Goal: Task Accomplishment & Management: Complete application form

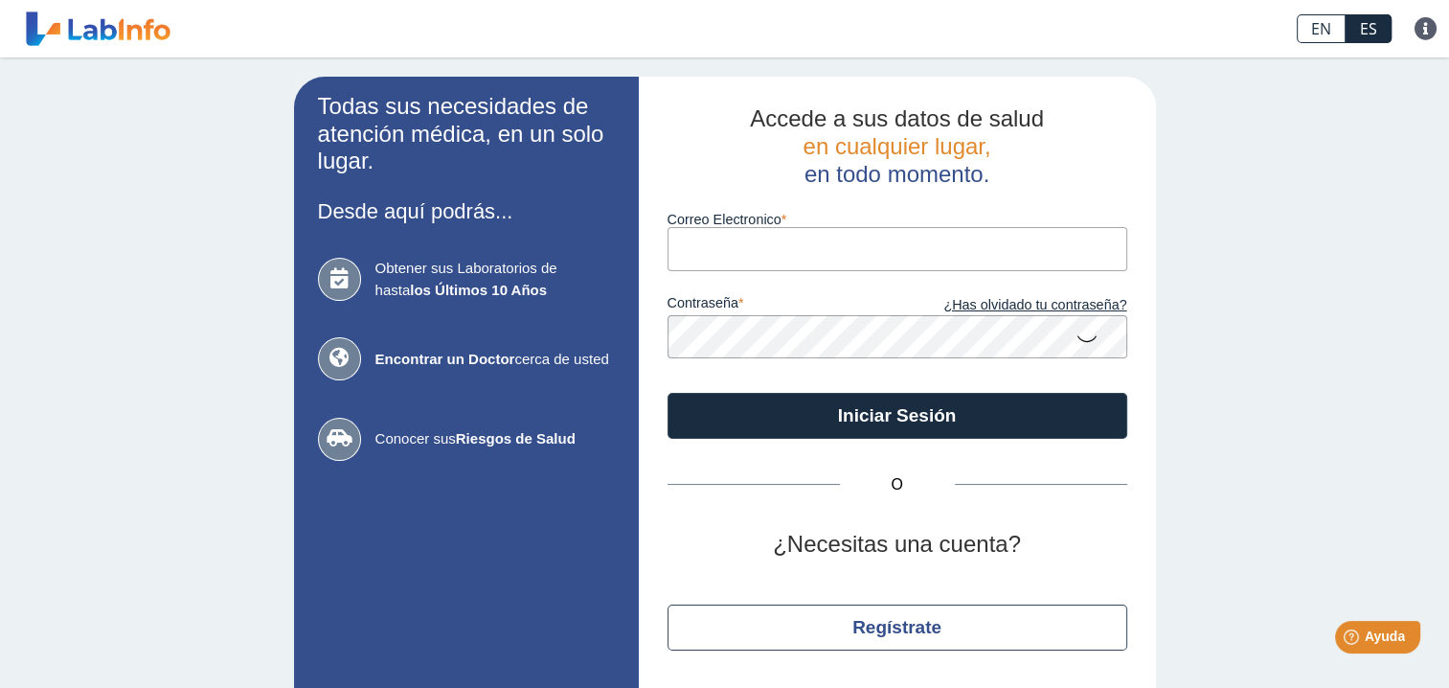
scroll to position [56, 0]
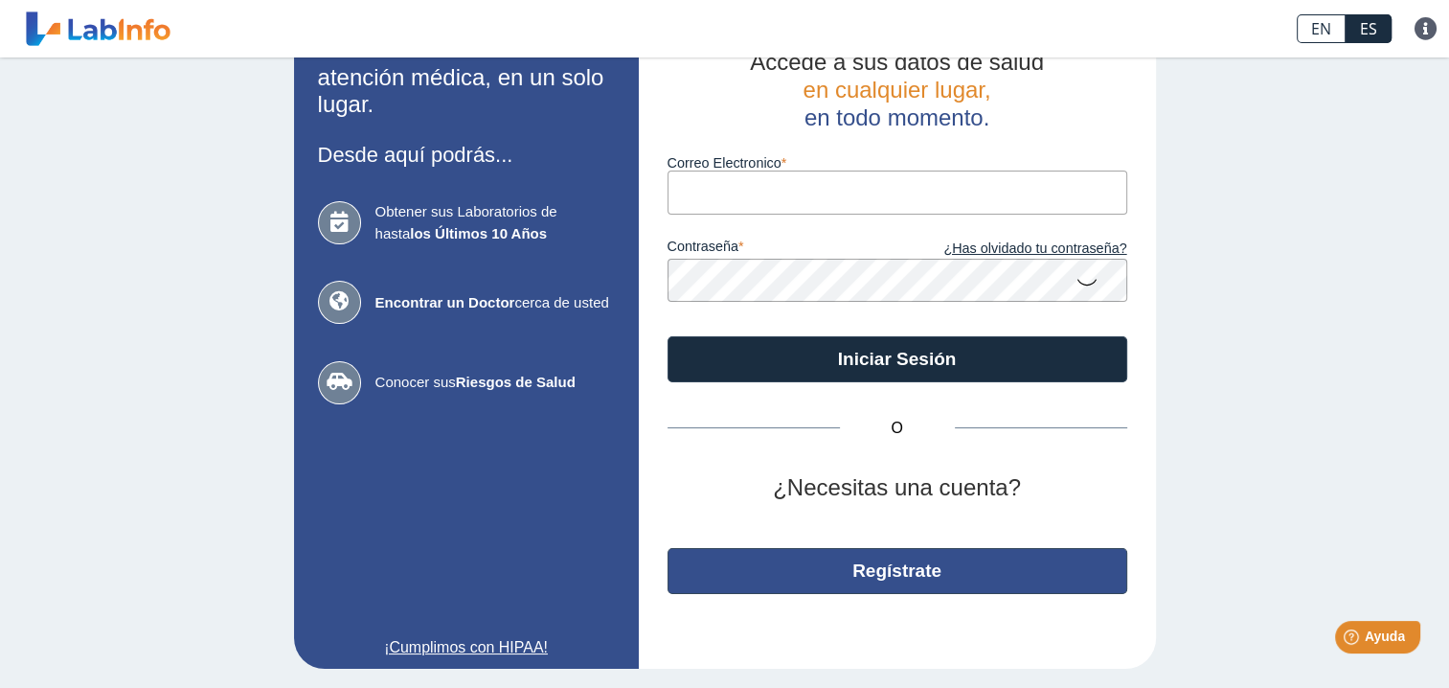
click at [927, 569] on button "Regístrate" at bounding box center [897, 571] width 460 height 46
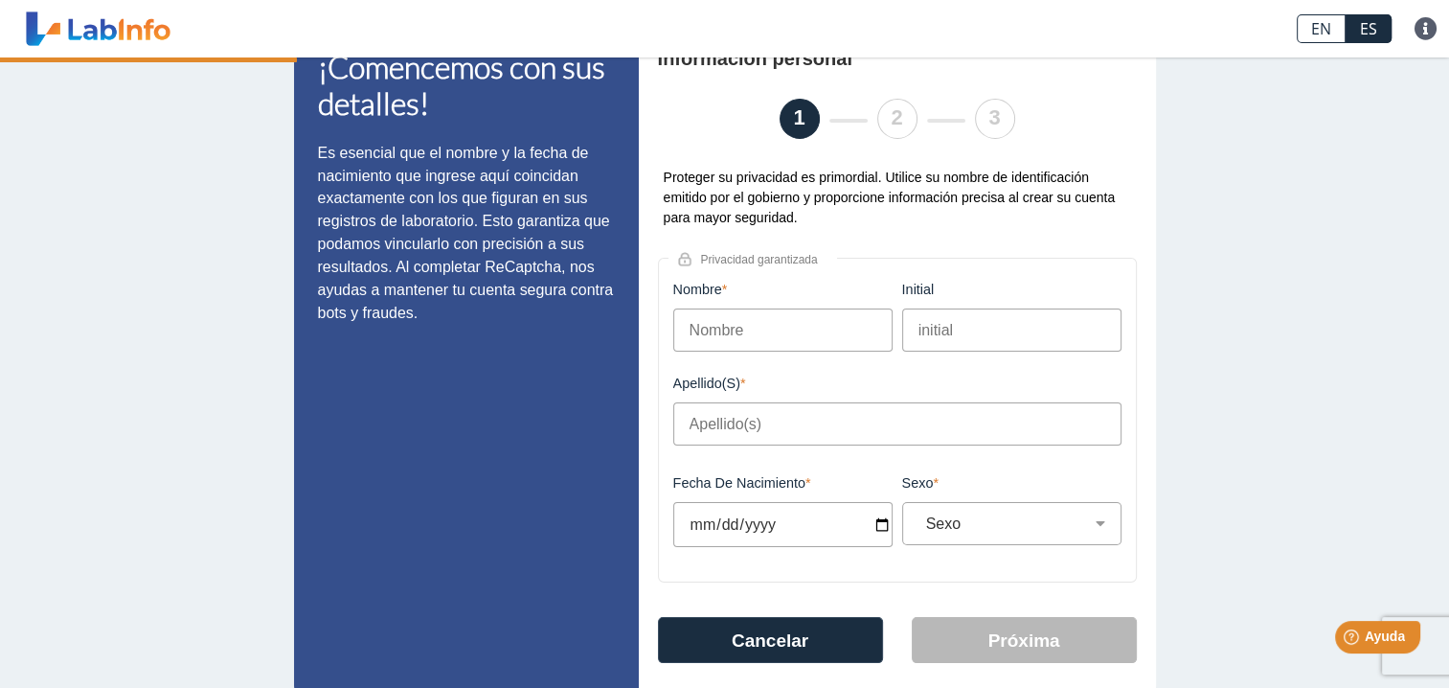
click at [783, 345] on input "Nombre" at bounding box center [782, 329] width 219 height 43
type input "j"
type input "JUAN"
type input "J"
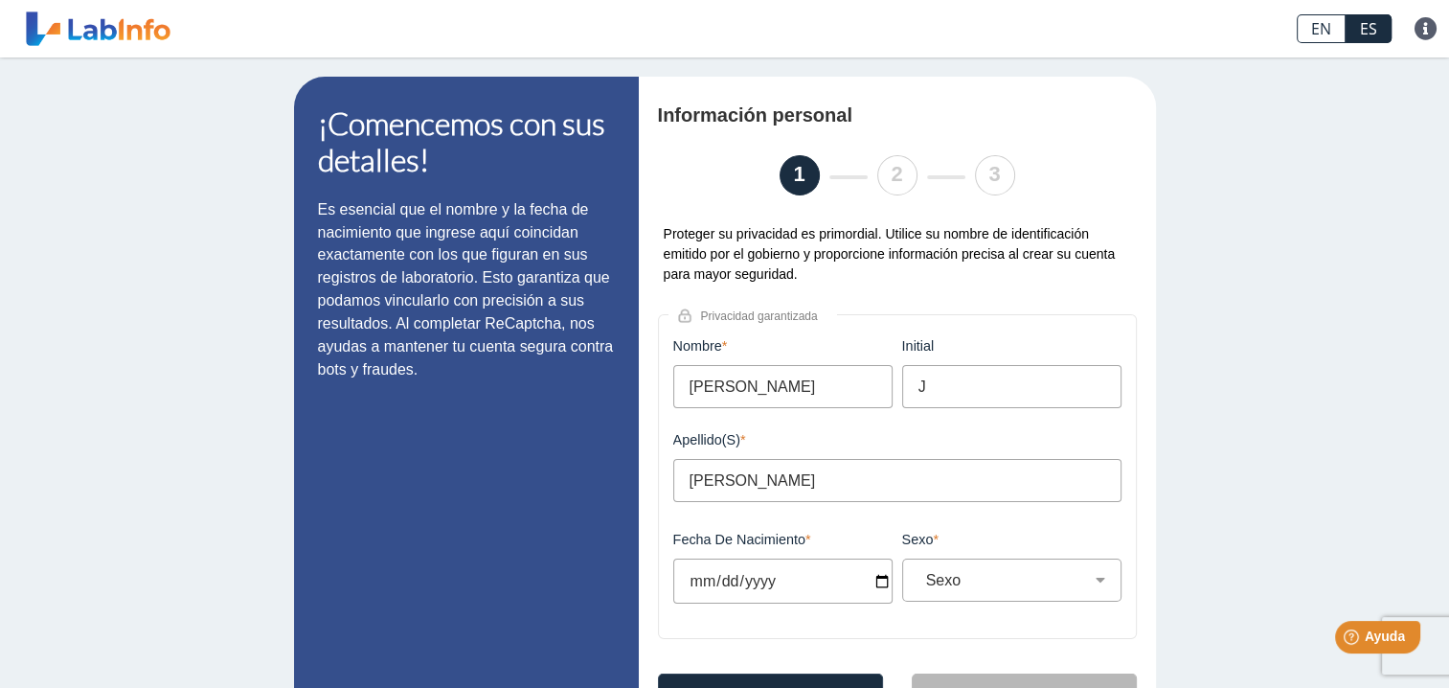
type input "BAYRON JUSTINIANO"
drag, startPoint x: 786, startPoint y: 394, endPoint x: 584, endPoint y: 384, distance: 202.3
click at [628, 388] on app-registration "¡Comencemos con sus detalles! Es esencial que el nombre y la fecha de nacimient…" at bounding box center [725, 425] width 862 height 696
type input "WILFREDO"
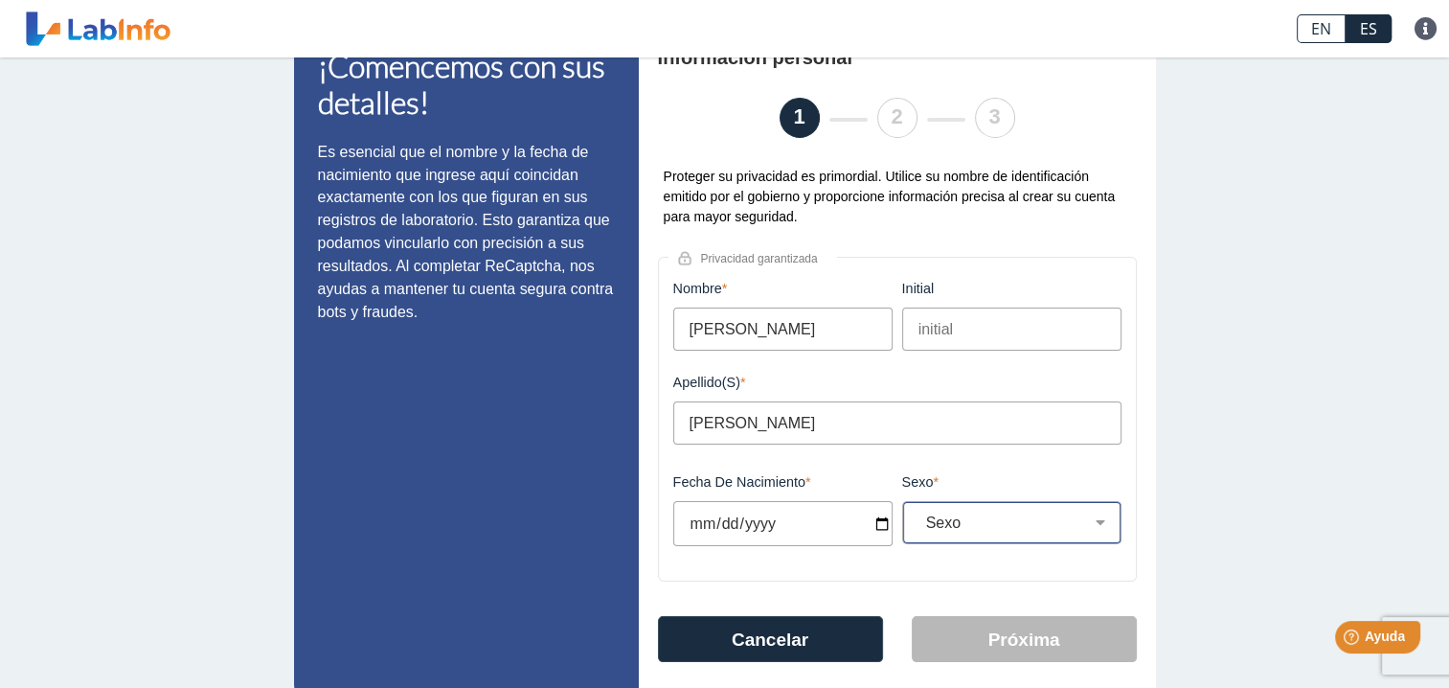
scroll to position [107, 0]
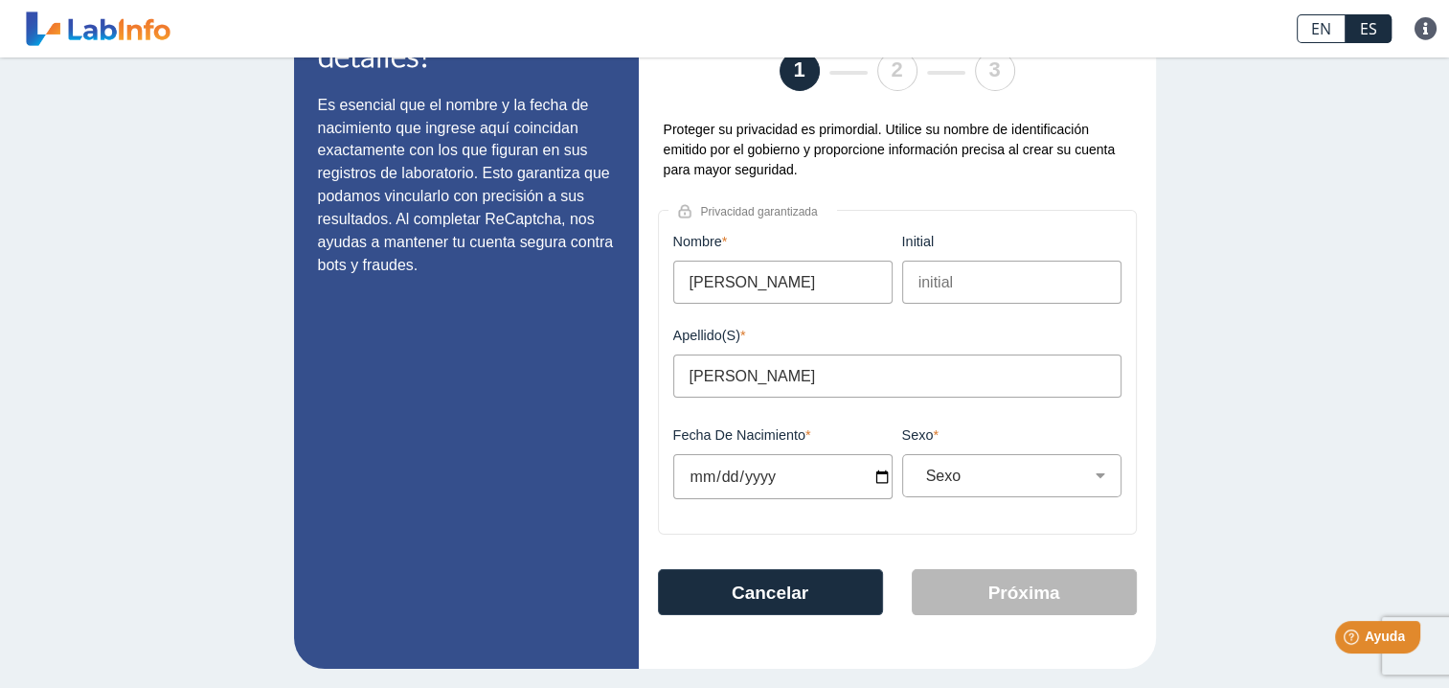
type input "RIVERA DOMENECH"
drag, startPoint x: 1115, startPoint y: 469, endPoint x: 1038, endPoint y: 479, distance: 77.2
click at [1115, 470] on div "Sexo Sexo Masculino Femenino Este campo es requerido" at bounding box center [1011, 475] width 229 height 96
click at [1021, 483] on select "Sexo Masculino Femenino" at bounding box center [1019, 475] width 202 height 18
select select "M"
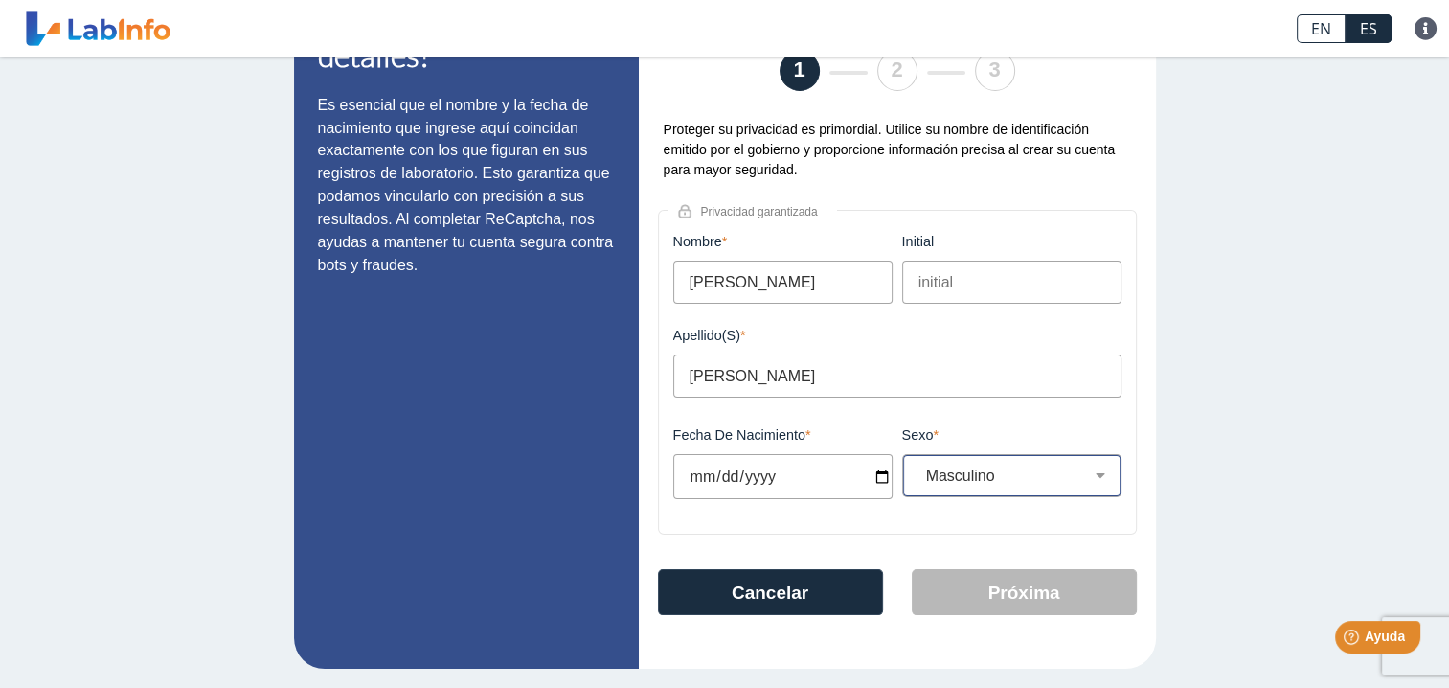
click at [918, 466] on select "Sexo Masculino Femenino" at bounding box center [1019, 475] width 202 height 18
click at [773, 476] on input "Fecha de Nacimiento" at bounding box center [782, 476] width 219 height 45
click at [863, 472] on input "Fecha de Nacimiento" at bounding box center [782, 476] width 219 height 45
click at [869, 475] on input "Fecha de Nacimiento" at bounding box center [782, 476] width 219 height 45
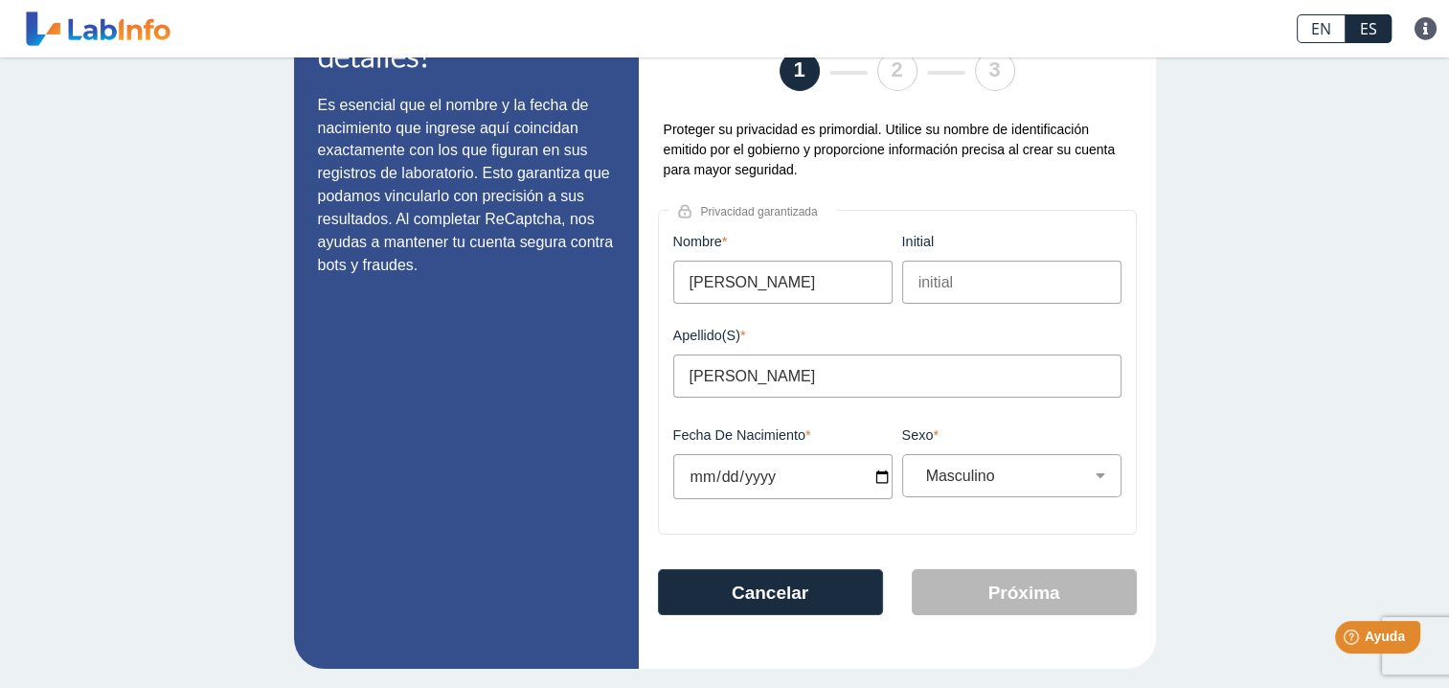
type input "2025-08-09"
select select
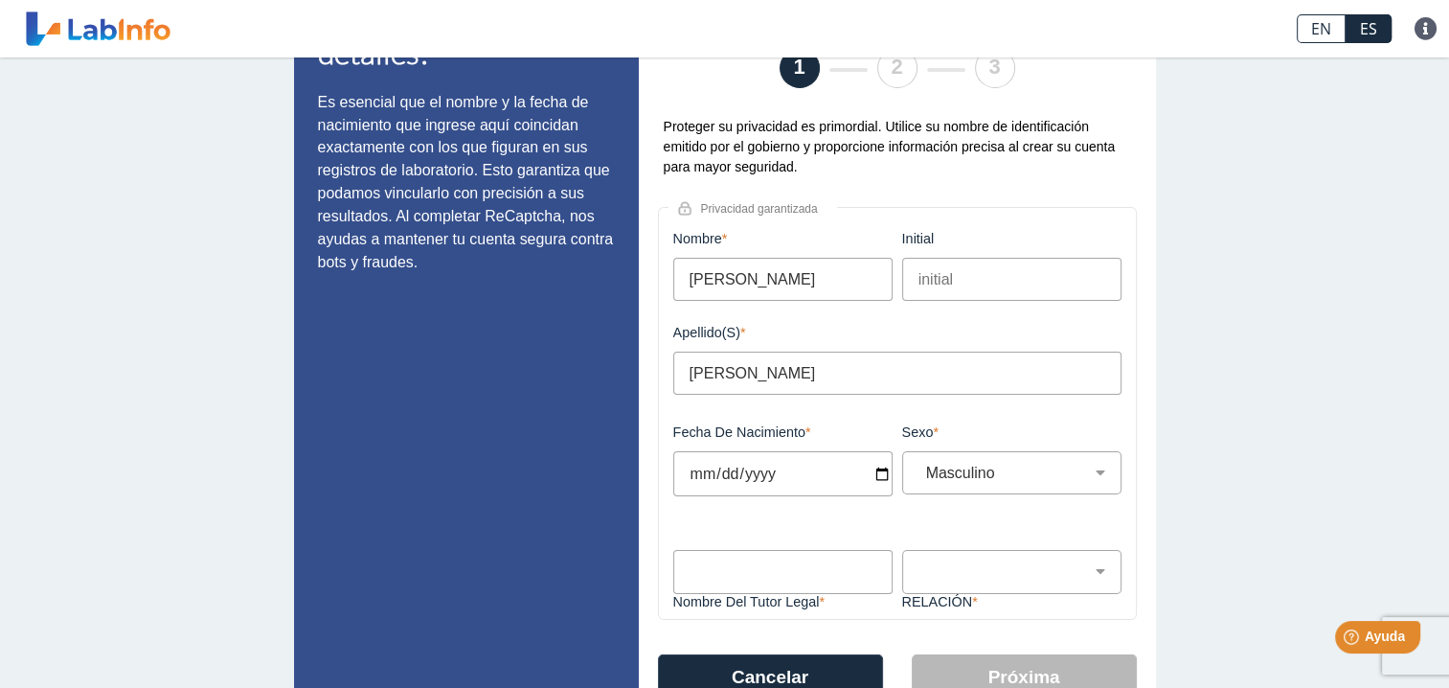
click at [710, 476] on input "2025-08-09" at bounding box center [782, 473] width 219 height 45
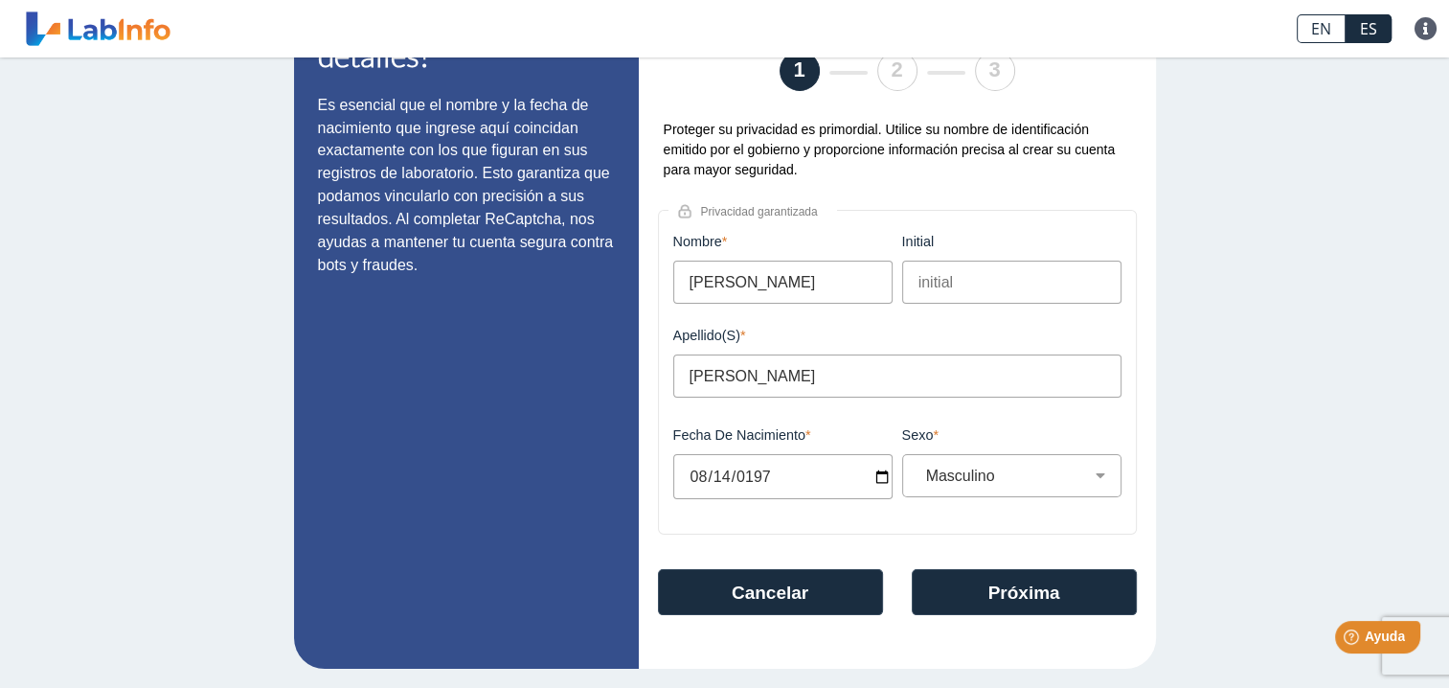
type input "1971-08-14"
click at [1016, 584] on button "Próxima" at bounding box center [1024, 592] width 225 height 46
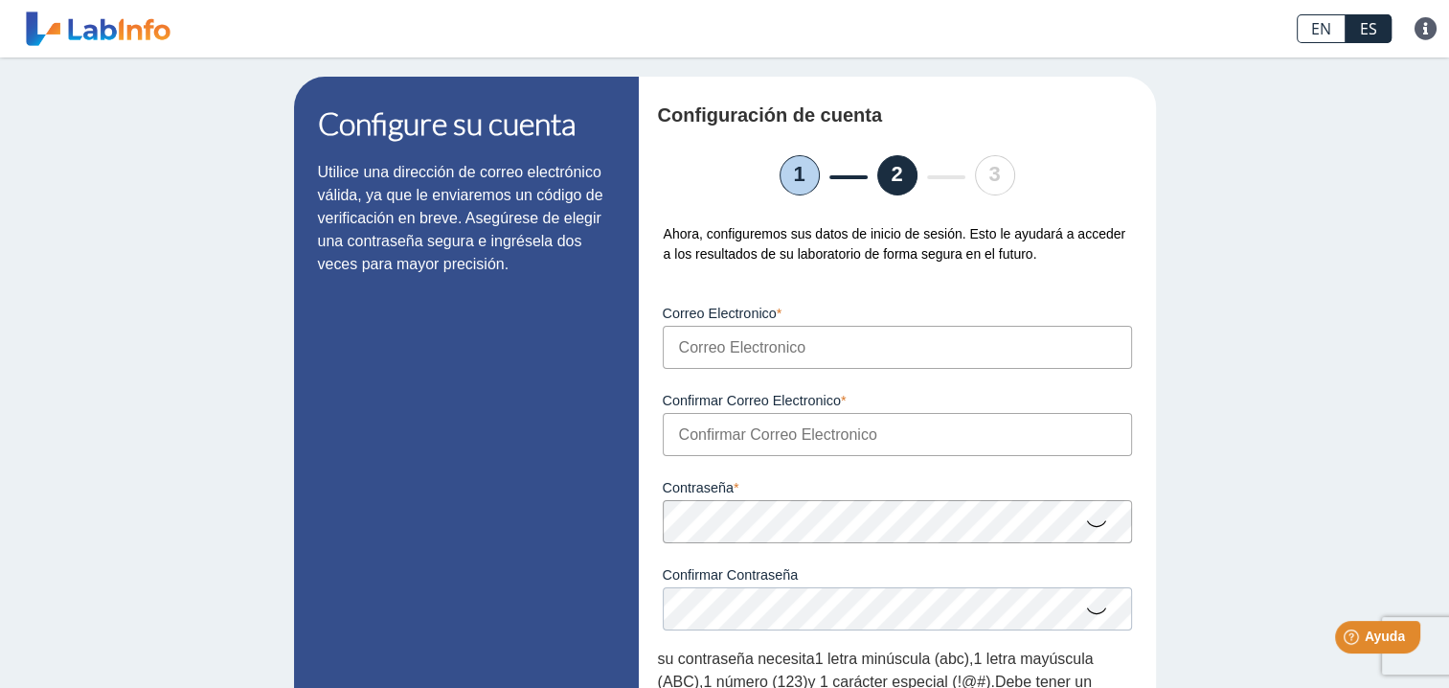
scroll to position [0, 0]
